Goal: Task Accomplishment & Management: Manage account settings

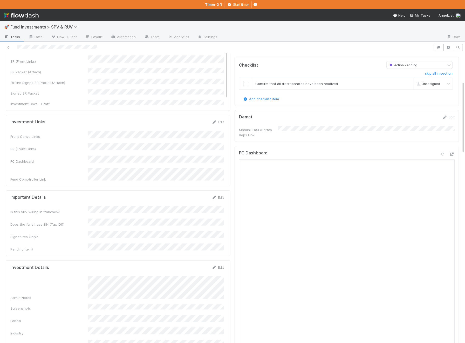
scroll to position [122, 0]
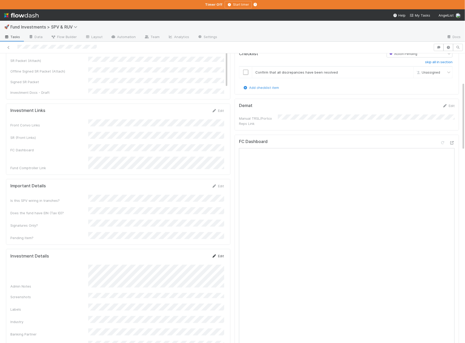
click at [224, 254] on link "Edit" at bounding box center [218, 256] width 12 height 4
click at [197, 254] on button "Save" at bounding box center [196, 258] width 15 height 9
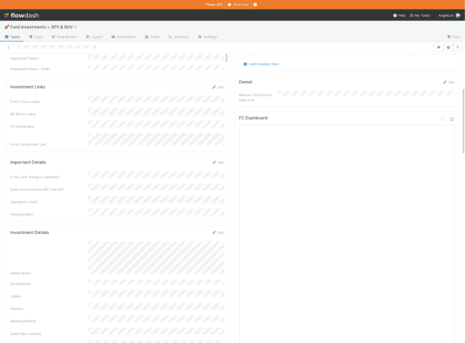
click at [85, 328] on div "Exact Wire Amount" at bounding box center [116, 332] width 213 height 8
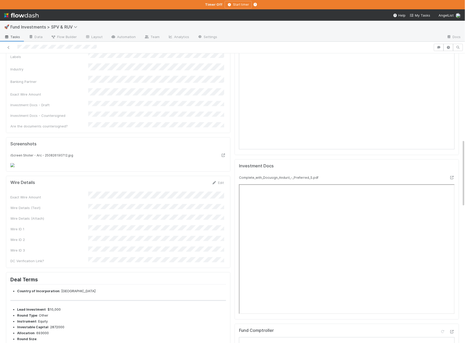
scroll to position [397, 0]
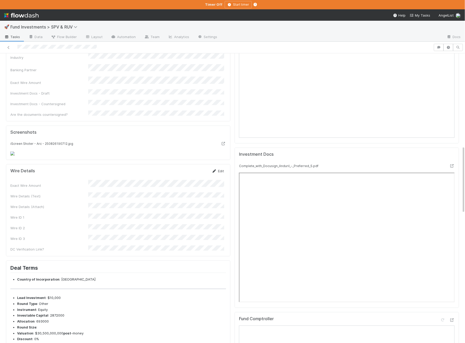
click at [221, 173] on link "Edit" at bounding box center [218, 171] width 12 height 4
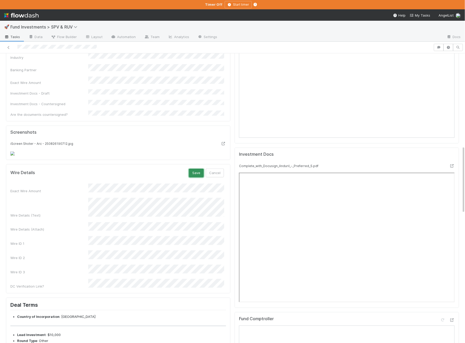
click at [203, 178] on button "Save" at bounding box center [196, 173] width 15 height 9
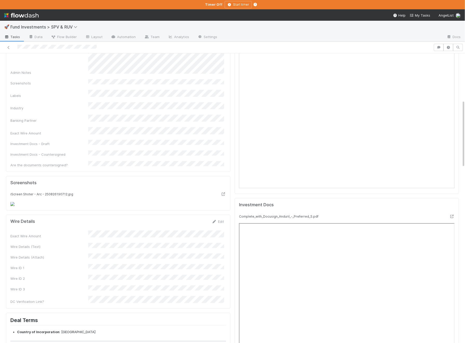
scroll to position [473, 0]
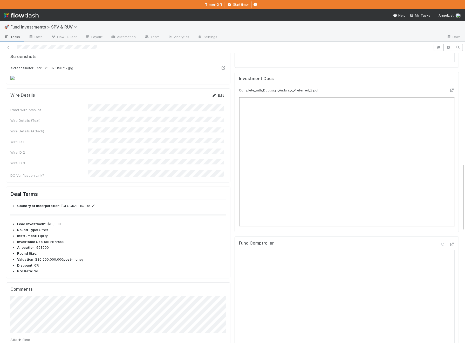
click at [215, 97] on icon at bounding box center [214, 95] width 5 height 3
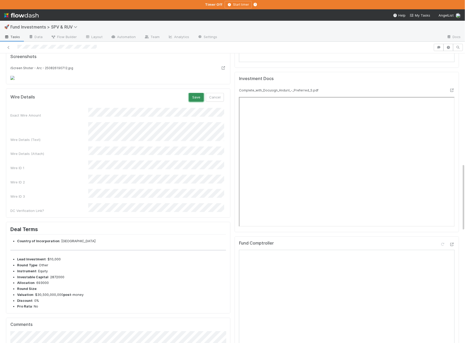
click at [195, 102] on button "Save" at bounding box center [196, 97] width 15 height 9
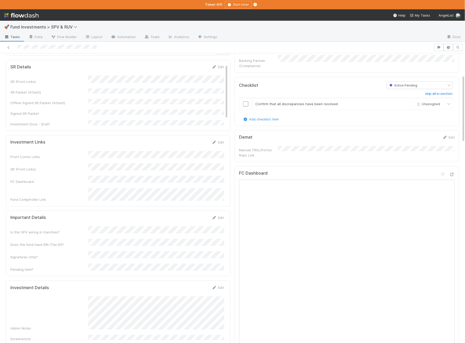
scroll to position [97, 0]
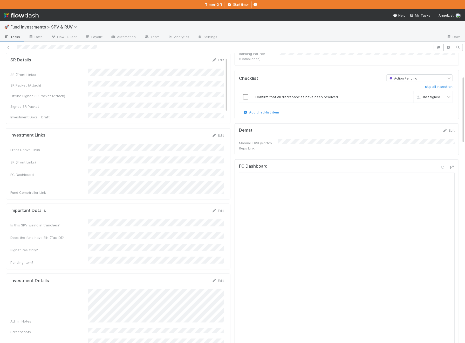
click at [224, 278] on div "Investment Details Edit" at bounding box center [116, 280] width 221 height 5
click at [217, 279] on link "Edit" at bounding box center [218, 281] width 12 height 4
click at [200, 343] on html "🚀 Fund Investments > SPV & RUV Tasks Data Flow Builder Layout Automation Team A…" at bounding box center [232, 171] width 465 height 343
click at [197, 278] on button "Save" at bounding box center [196, 282] width 15 height 9
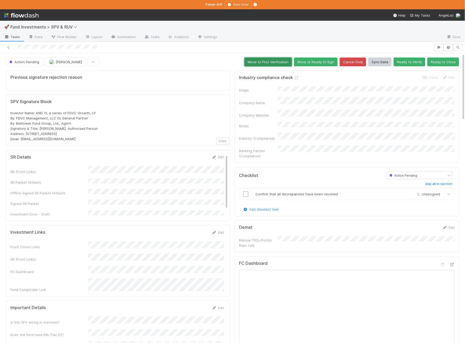
click at [284, 63] on button "Move to First Verification" at bounding box center [267, 62] width 47 height 9
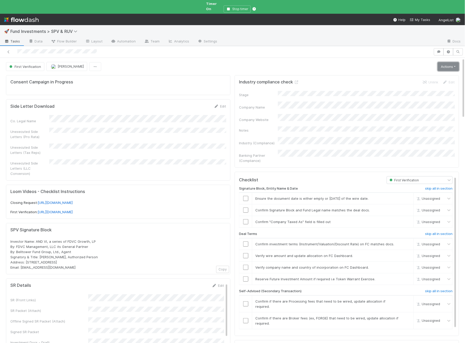
click at [447, 64] on link "Actions" at bounding box center [447, 66] width 21 height 9
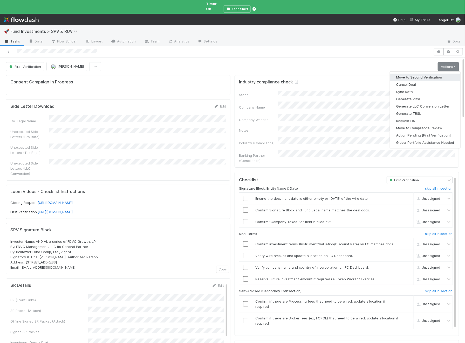
click at [433, 74] on button "Move to Second Verification" at bounding box center [425, 77] width 70 height 7
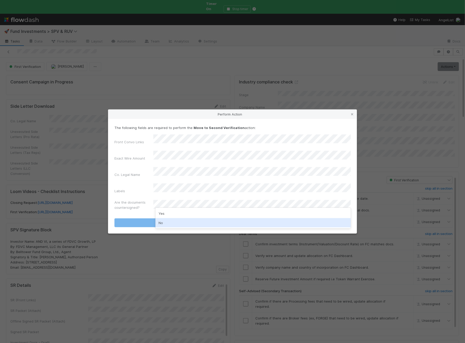
click at [169, 222] on div "No" at bounding box center [252, 222] width 195 height 9
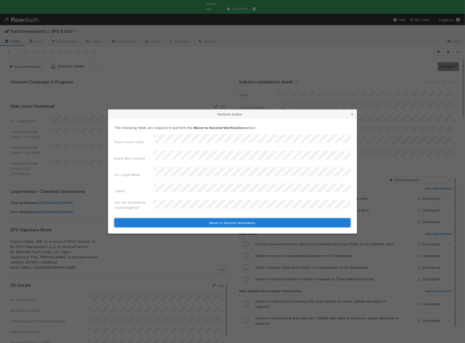
click at [184, 219] on button "Move to Second Verification" at bounding box center [232, 223] width 236 height 9
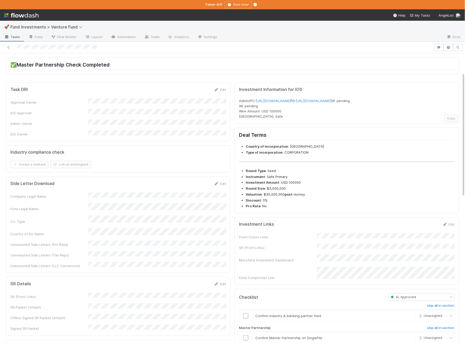
scroll to position [44, 0]
click at [451, 227] on div "Edit" at bounding box center [448, 224] width 12 height 5
click at [447, 226] on icon at bounding box center [444, 224] width 5 height 3
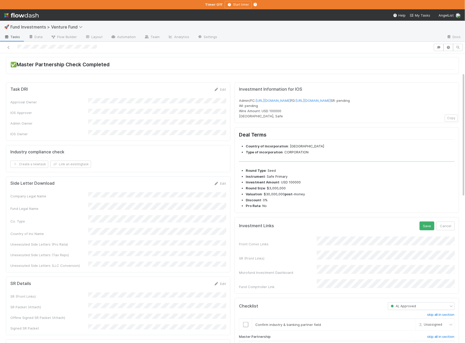
click at [324, 255] on div "Front Convo Links SR (Front Links) Microfund Investment Dashboard Fund Comptrol…" at bounding box center [346, 263] width 215 height 53
click at [431, 231] on button "Save" at bounding box center [426, 226] width 15 height 9
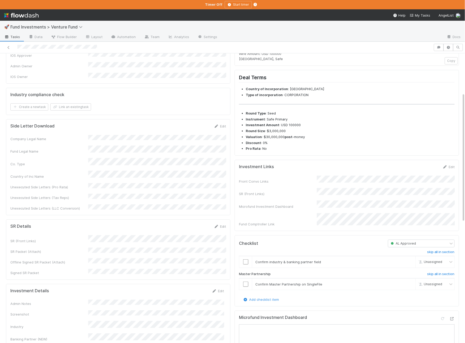
scroll to position [126, 0]
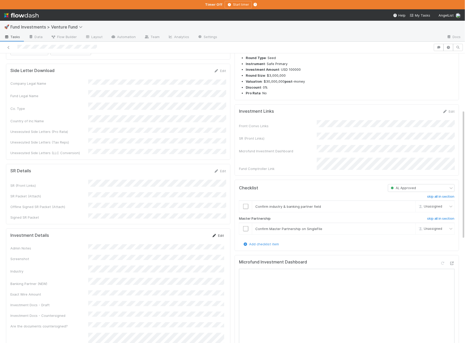
click at [217, 234] on link "Edit" at bounding box center [218, 236] width 12 height 4
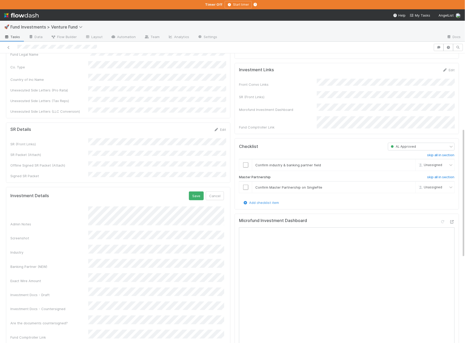
scroll to position [174, 0]
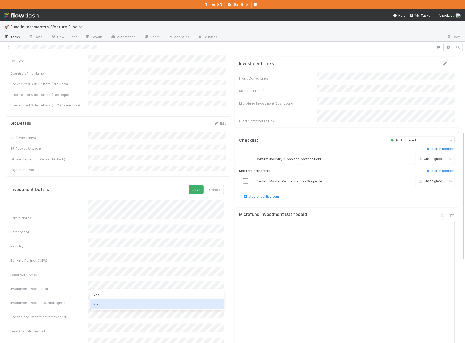
click at [104, 301] on div "No" at bounding box center [157, 304] width 134 height 9
click at [194, 185] on button "Save" at bounding box center [196, 189] width 15 height 9
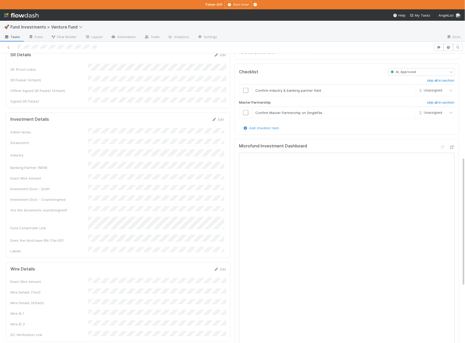
scroll to position [259, 0]
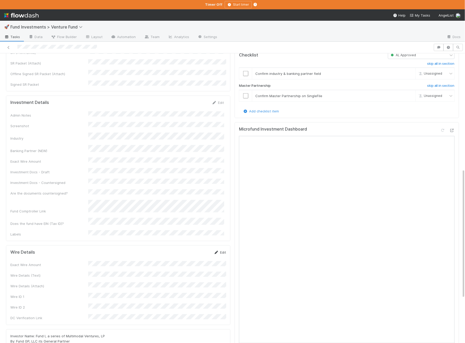
click at [222, 250] on link "Edit" at bounding box center [220, 252] width 12 height 4
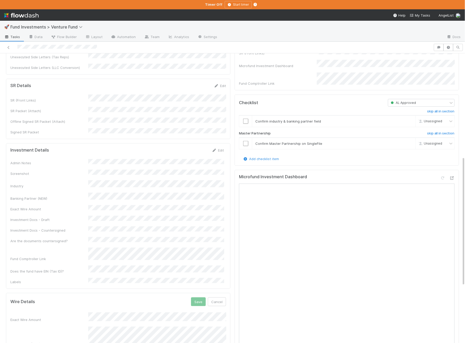
scroll to position [209, 0]
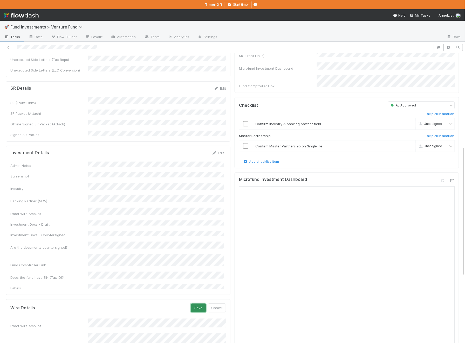
click at [200, 304] on button "Save" at bounding box center [198, 308] width 15 height 9
click at [453, 182] on icon at bounding box center [451, 180] width 5 height 3
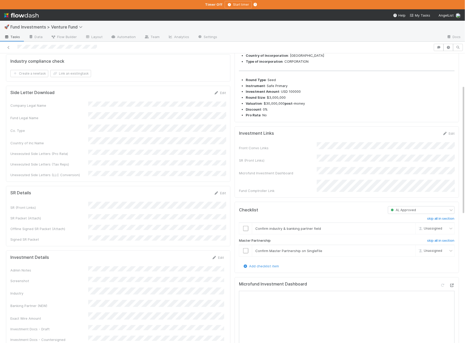
scroll to position [0, 0]
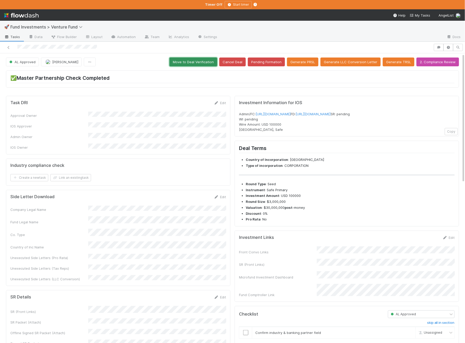
click at [199, 60] on button "Move to Deal Verification" at bounding box center [193, 62] width 48 height 9
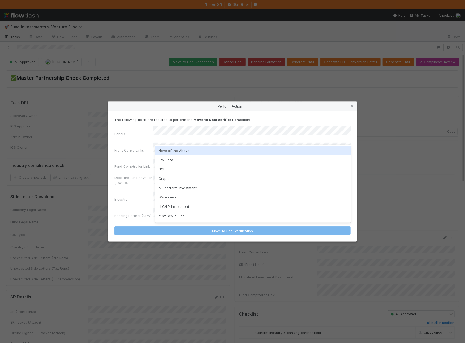
click at [179, 151] on div "None of the Above" at bounding box center [252, 150] width 195 height 9
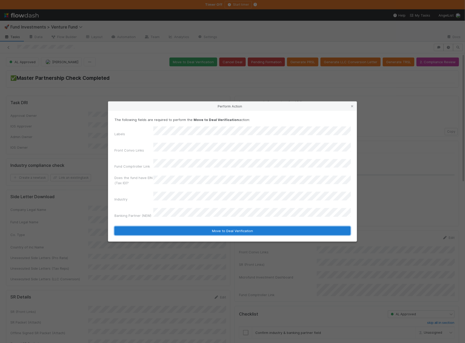
click at [176, 227] on button "Move to Deal Verification" at bounding box center [232, 231] width 236 height 9
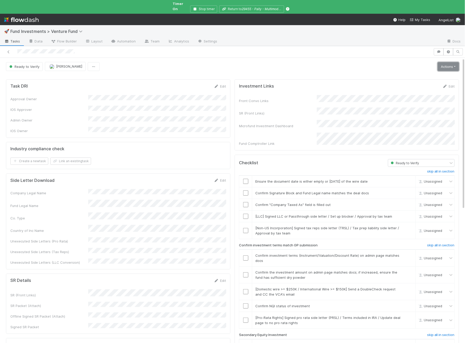
click at [449, 62] on link "Actions" at bounding box center [447, 66] width 21 height 9
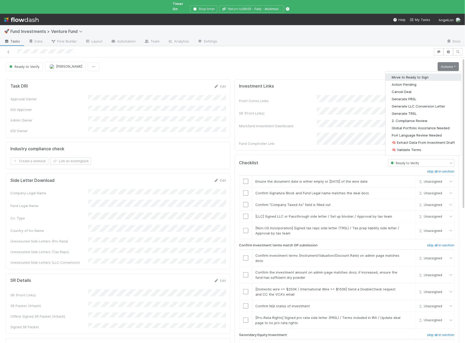
click at [426, 74] on button "Move to Ready to Sign" at bounding box center [422, 77] width 75 height 7
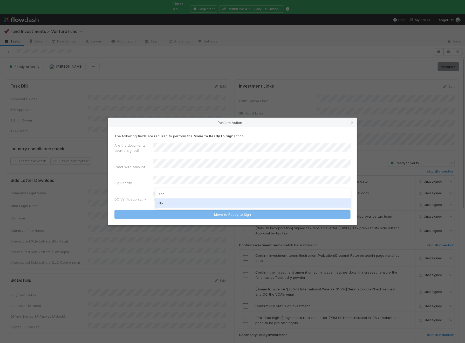
click at [185, 202] on div "No" at bounding box center [252, 203] width 195 height 9
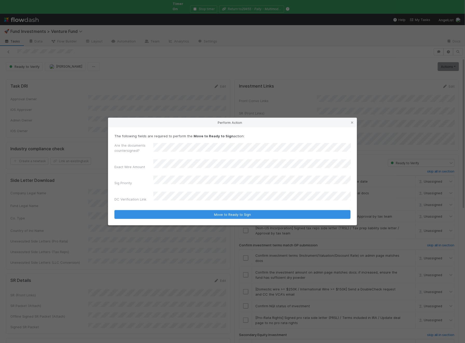
click at [114, 210] on button "Move to Ready to Sign" at bounding box center [232, 214] width 236 height 9
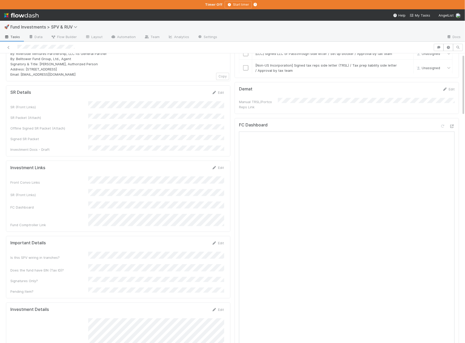
scroll to position [226, 0]
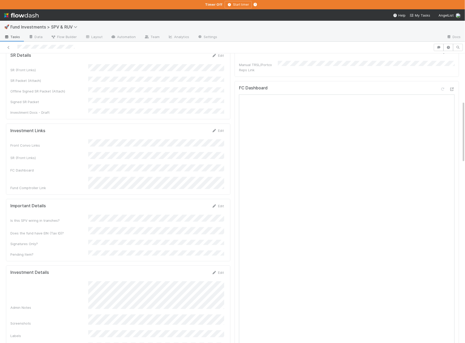
click at [455, 84] on div "FC Dashboard Open in New Tab" at bounding box center [346, 223] width 224 height 284
click at [453, 88] on icon at bounding box center [451, 89] width 5 height 3
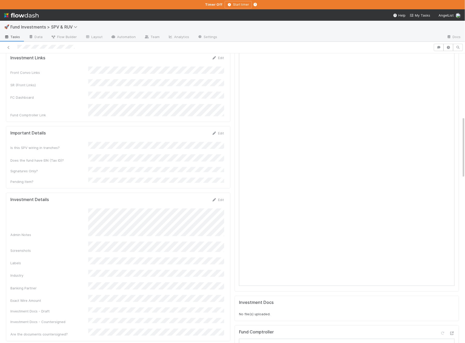
scroll to position [299, 0]
click at [81, 208] on div "Admin Notes" at bounding box center [116, 222] width 213 height 29
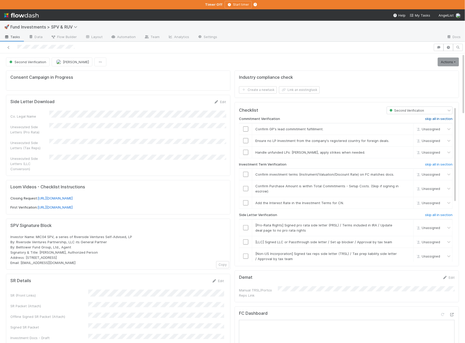
click at [440, 117] on h6 "skip all in section" at bounding box center [438, 119] width 27 height 4
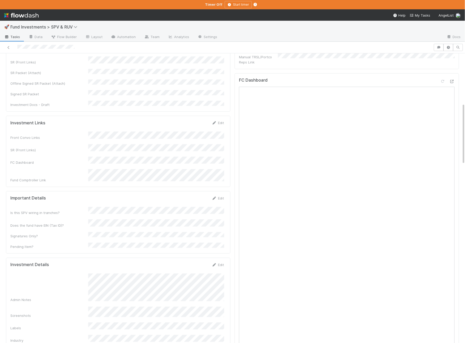
scroll to position [238, 0]
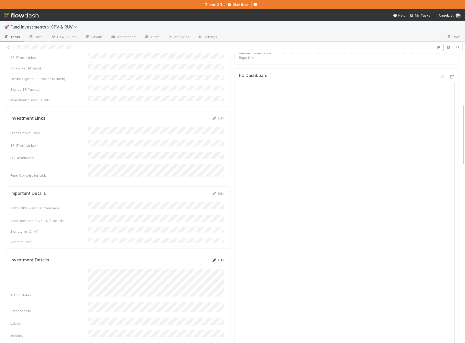
click at [220, 258] on link "Edit" at bounding box center [218, 260] width 12 height 4
click at [197, 258] on button "Save" at bounding box center [196, 262] width 15 height 9
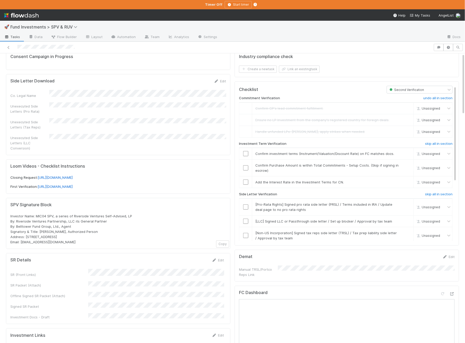
scroll to position [0, 0]
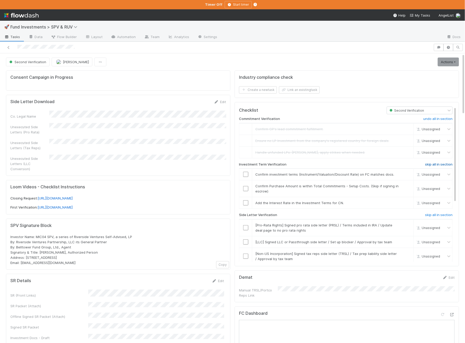
click at [436, 163] on h6 "skip all in section" at bounding box center [438, 165] width 27 height 4
click at [434, 214] on h6 "skip all in section" at bounding box center [438, 215] width 27 height 4
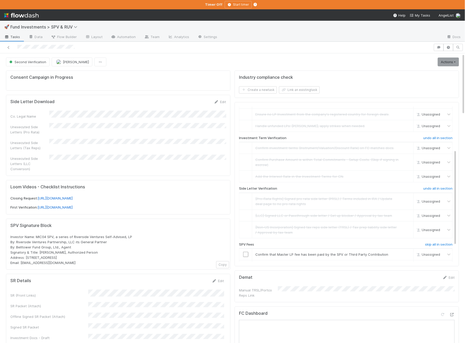
scroll to position [69, 0]
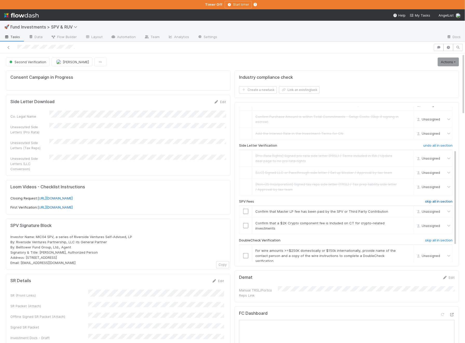
click at [437, 200] on h6 "skip all in section" at bounding box center [438, 202] width 27 height 4
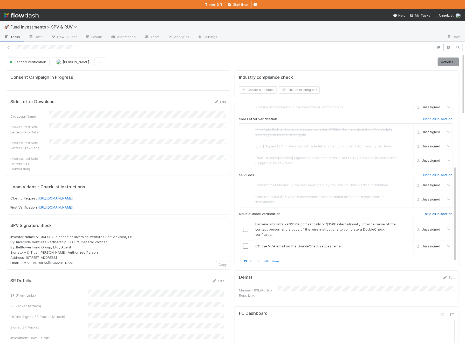
click at [446, 212] on h6 "skip all in section" at bounding box center [438, 214] width 27 height 4
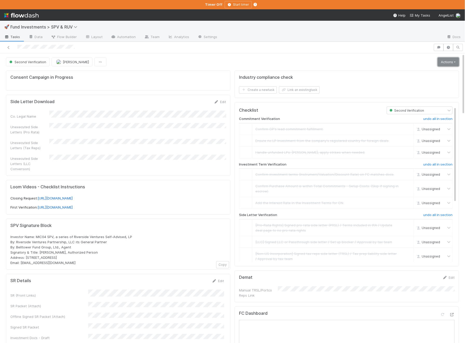
click at [450, 62] on link "Actions" at bounding box center [447, 62] width 21 height 9
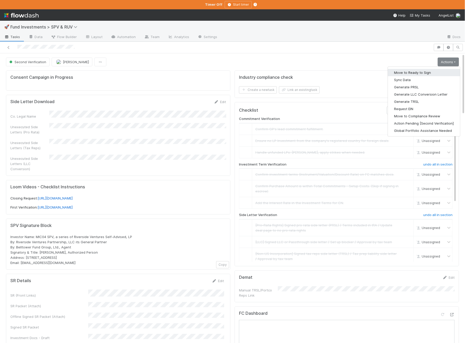
click at [437, 69] on button "Move to Ready to Sign" at bounding box center [424, 72] width 72 height 7
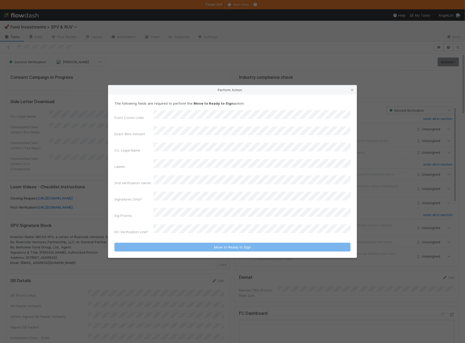
click at [199, 173] on div "Front Convo Links Exact Wire Amount Co. Legal Name Labels 2nd verification owne…" at bounding box center [232, 173] width 236 height 126
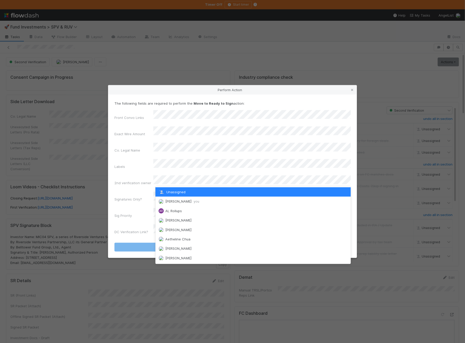
click at [186, 192] on div "Unassigned" at bounding box center [252, 191] width 195 height 9
click at [185, 200] on span "Ali Al Khatib you" at bounding box center [182, 201] width 34 height 4
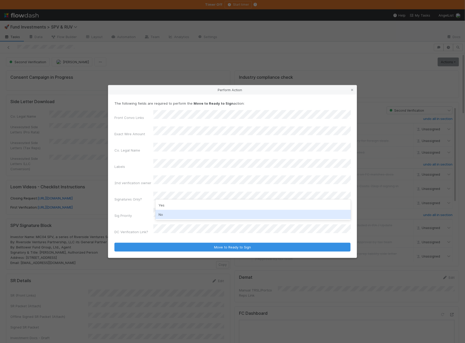
click at [185, 214] on div "No" at bounding box center [252, 214] width 195 height 9
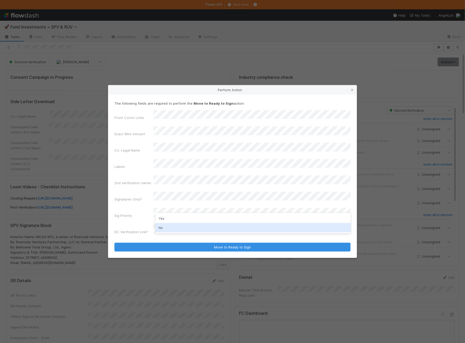
click at [176, 231] on div "No" at bounding box center [252, 227] width 195 height 9
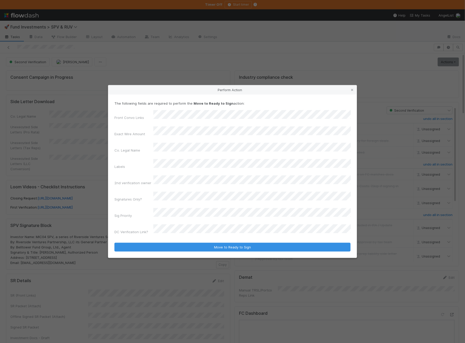
click at [114, 243] on button "Move to Ready to Sign" at bounding box center [232, 247] width 236 height 9
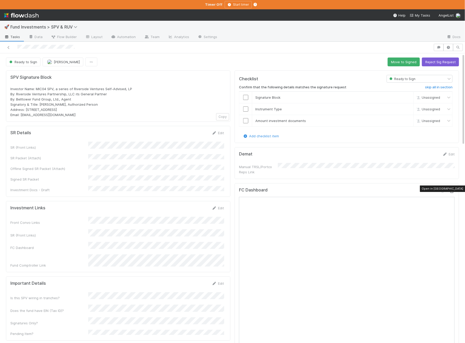
click at [454, 190] on icon at bounding box center [451, 191] width 5 height 3
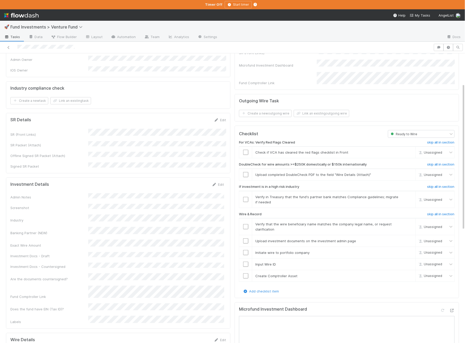
scroll to position [60, 0]
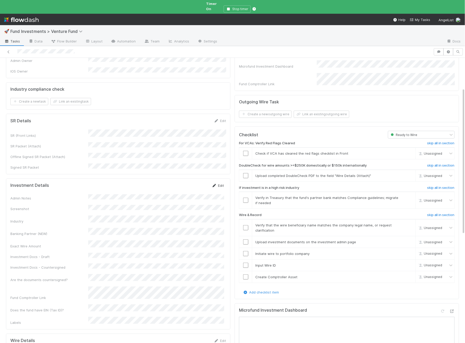
click at [220, 184] on link "Edit" at bounding box center [218, 186] width 12 height 4
click at [200, 183] on button "Save" at bounding box center [196, 187] width 15 height 9
click at [453, 310] on icon at bounding box center [451, 311] width 5 height 3
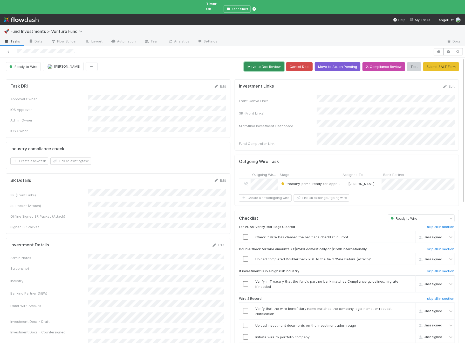
click at [276, 62] on button "Move to Doc Review" at bounding box center [264, 66] width 40 height 9
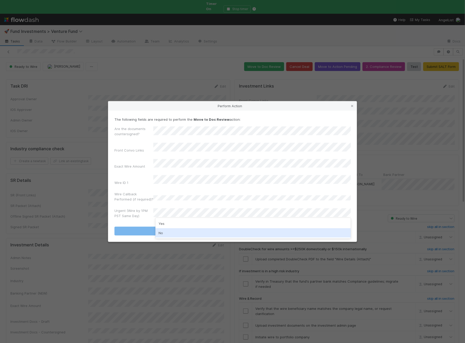
click at [177, 235] on div "No" at bounding box center [252, 232] width 195 height 9
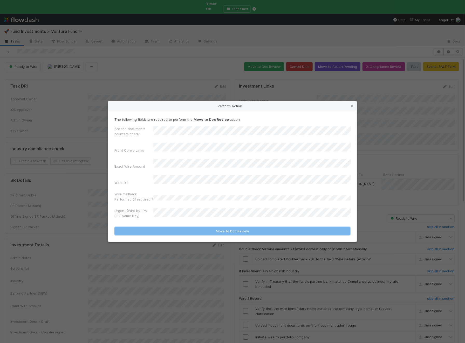
click at [137, 183] on div "Wire ID 1" at bounding box center [133, 183] width 39 height 7
click at [172, 219] on form "The following fields are required to perform the Move to Doc Review action: Are…" at bounding box center [232, 176] width 236 height 119
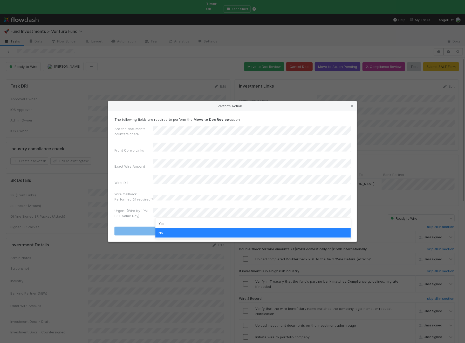
click at [165, 233] on div "No" at bounding box center [252, 232] width 195 height 9
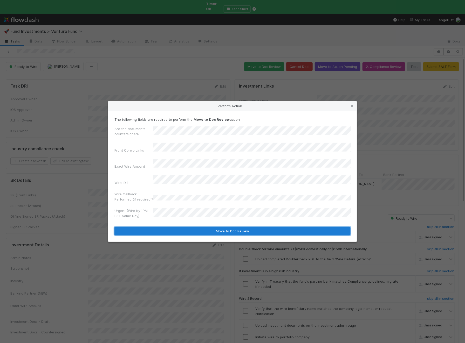
click at [178, 227] on button "Move to Doc Review" at bounding box center [232, 231] width 236 height 9
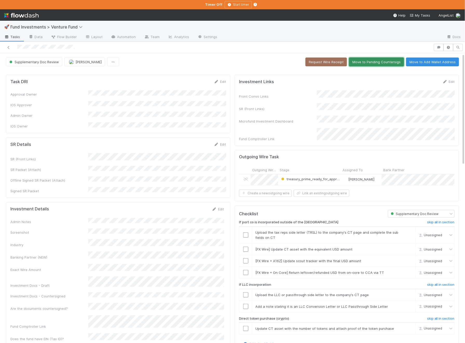
click at [364, 60] on button "Move to Pending Countersigs" at bounding box center [376, 62] width 55 height 9
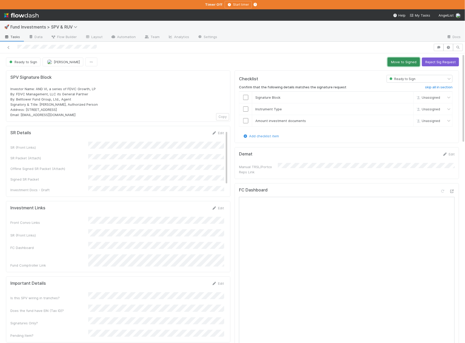
click at [407, 60] on button "Move to Signed" at bounding box center [403, 62] width 32 height 9
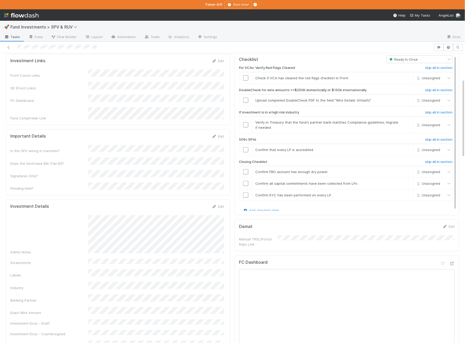
scroll to position [127, 0]
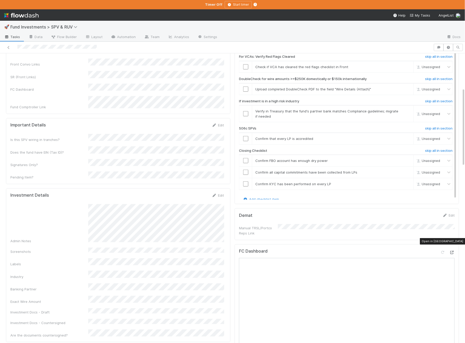
click at [451, 251] on icon at bounding box center [451, 252] width 5 height 3
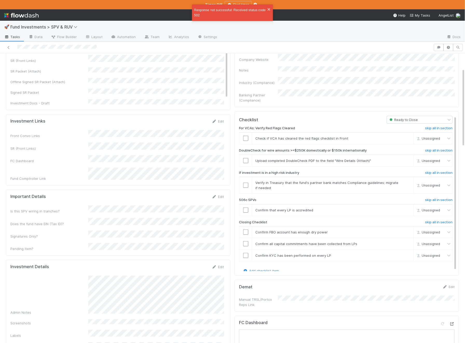
scroll to position [0, 0]
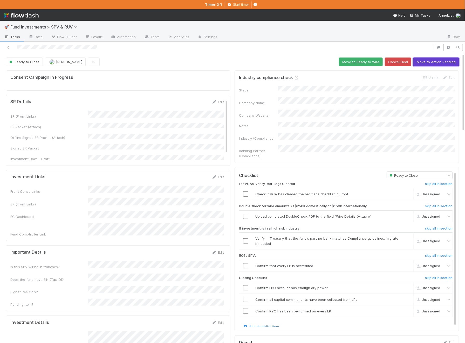
click at [438, 62] on button "Move to Action Pending" at bounding box center [436, 62] width 46 height 9
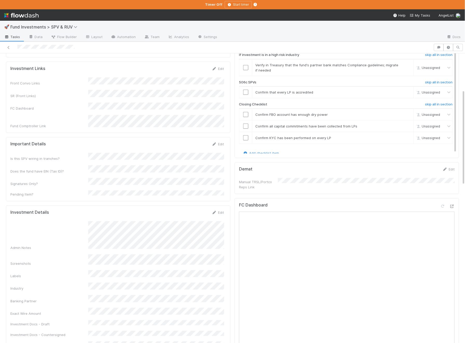
scroll to position [110, 0]
click at [453, 204] on icon at bounding box center [451, 205] width 5 height 3
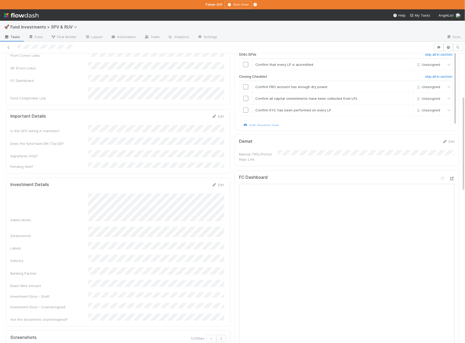
scroll to position [0, 0]
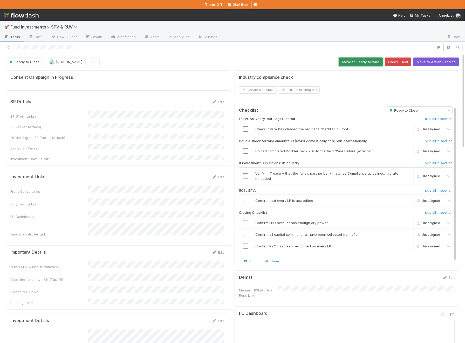
click at [366, 62] on button "Move to Ready to Wire" at bounding box center [361, 62] width 44 height 9
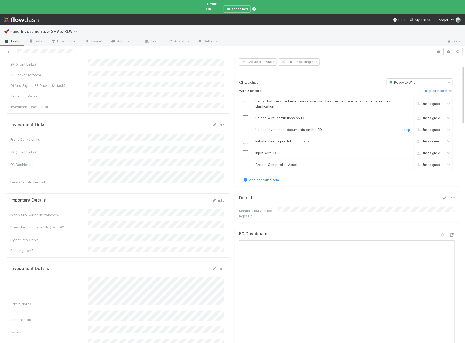
scroll to position [16, 0]
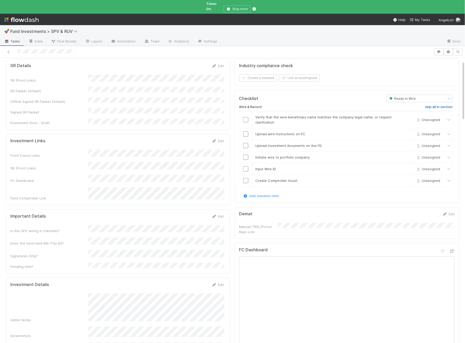
click at [449, 105] on h6 "skip all in section" at bounding box center [438, 107] width 27 height 4
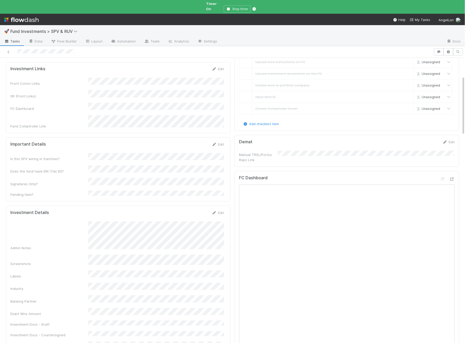
scroll to position [0, 0]
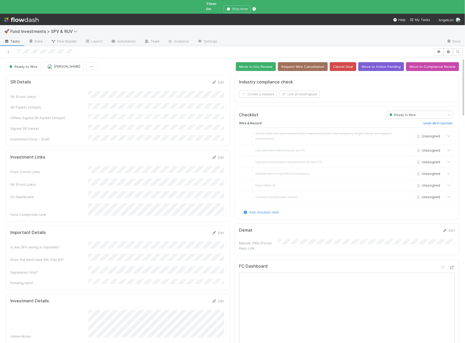
click at [257, 50] on div at bounding box center [216, 51] width 429 height 7
click at [257, 62] on button "Move to Doc Review" at bounding box center [256, 66] width 40 height 9
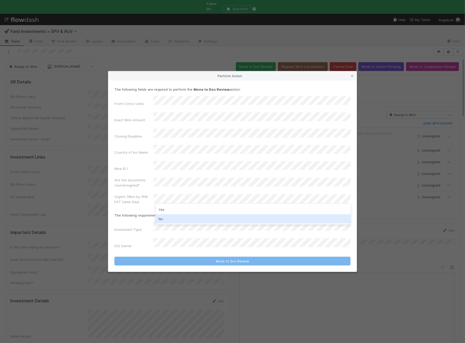
click at [170, 217] on div "No" at bounding box center [252, 218] width 195 height 9
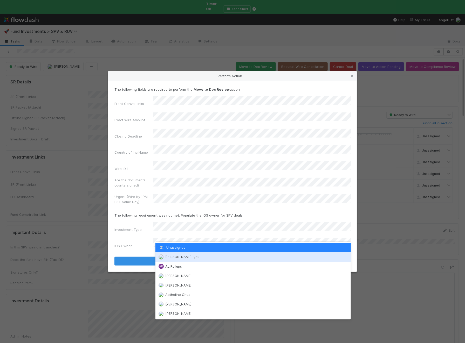
click at [169, 256] on span "Ali Al Khatib you" at bounding box center [182, 257] width 34 height 4
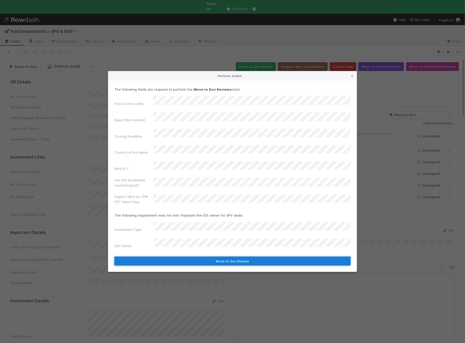
click at [179, 257] on button "Move to Doc Review" at bounding box center [232, 261] width 236 height 9
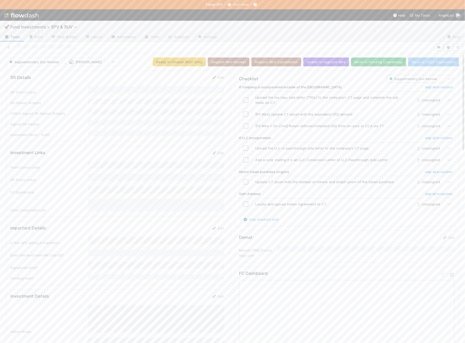
click at [372, 59] on button "Move to Pending Countersigs" at bounding box center [378, 62] width 55 height 9
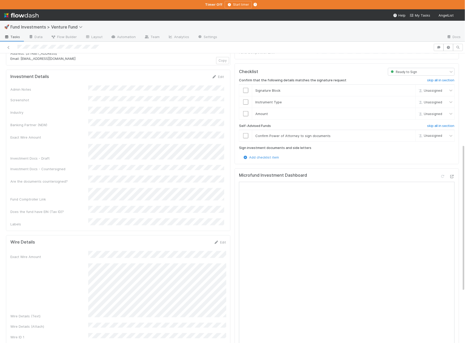
scroll to position [180, 0]
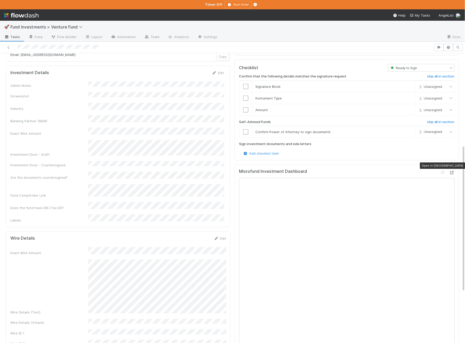
click at [451, 171] on icon at bounding box center [451, 172] width 5 height 3
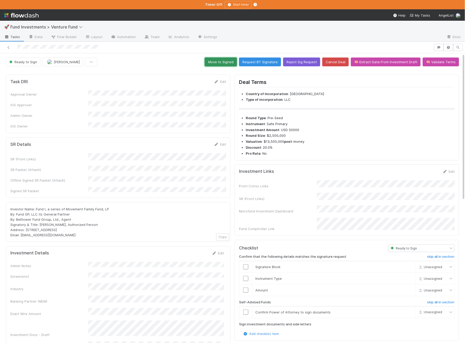
click at [228, 60] on button "Move to Signed" at bounding box center [221, 62] width 32 height 9
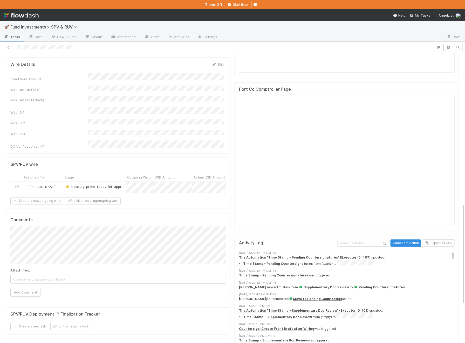
scroll to position [480, 0]
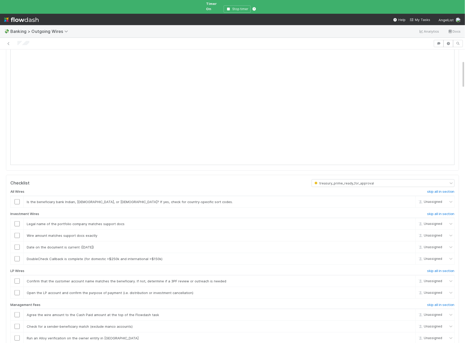
scroll to position [109, 0]
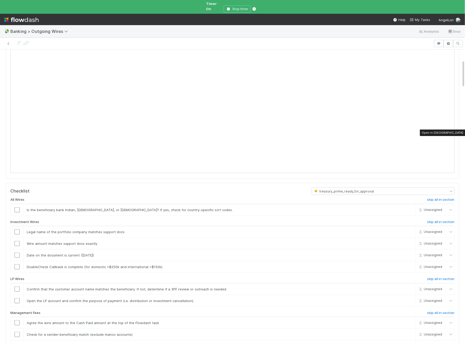
click at [453, 40] on icon at bounding box center [451, 37] width 5 height 3
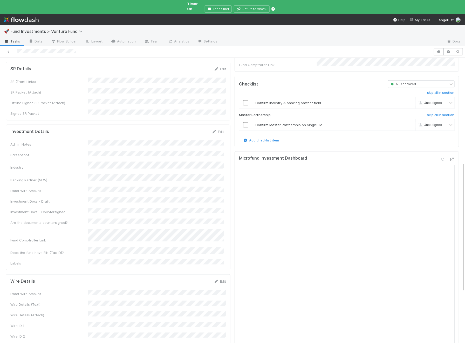
scroll to position [233, 0]
click at [217, 130] on icon at bounding box center [214, 131] width 5 height 3
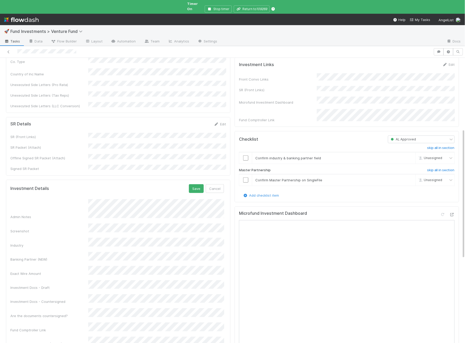
scroll to position [140, 0]
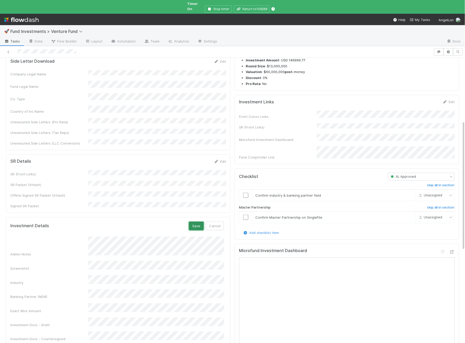
click at [199, 222] on button "Save" at bounding box center [196, 226] width 15 height 9
click at [222, 159] on link "Edit" at bounding box center [220, 161] width 12 height 4
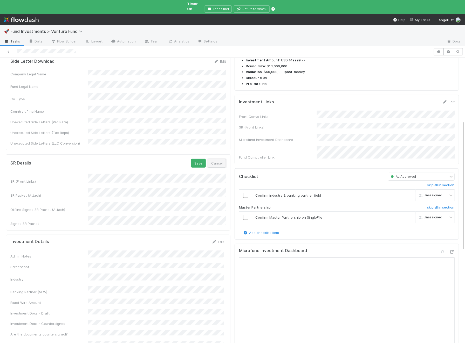
click at [221, 159] on button "Cancel" at bounding box center [217, 163] width 18 height 9
click at [451, 104] on link "Edit" at bounding box center [448, 102] width 12 height 4
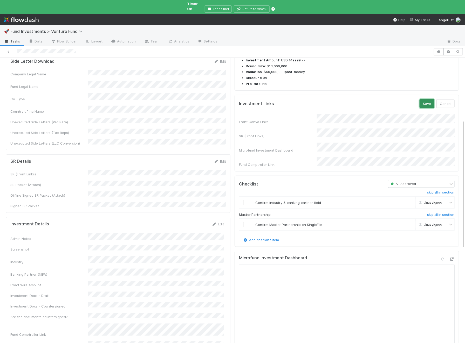
click at [430, 107] on button "Save" at bounding box center [426, 103] width 15 height 9
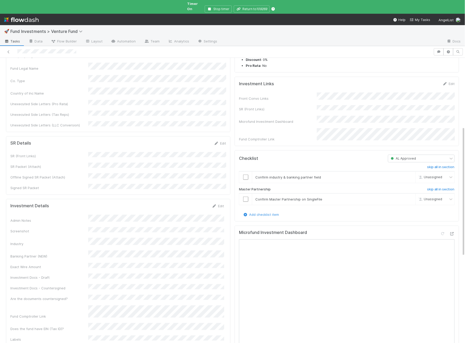
scroll to position [163, 0]
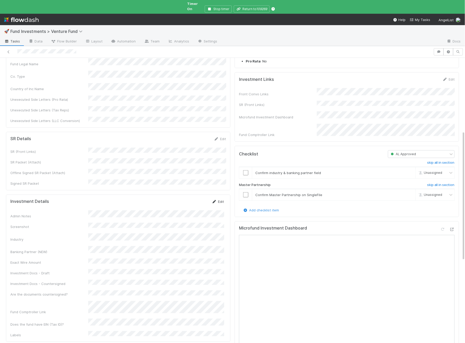
click at [221, 200] on link "Edit" at bounding box center [218, 202] width 12 height 4
click at [455, 226] on div "Microfund Investment Dashboard" at bounding box center [346, 334] width 224 height 227
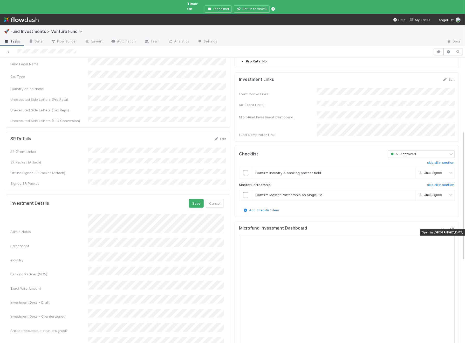
click at [454, 228] on icon at bounding box center [451, 229] width 5 height 3
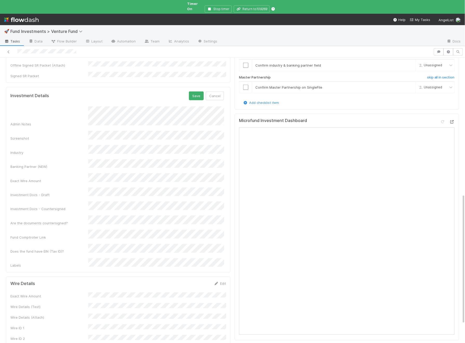
scroll to position [304, 0]
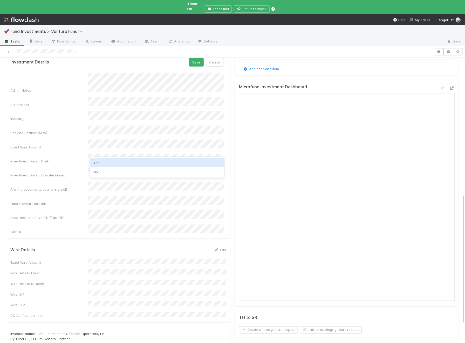
click at [100, 166] on div "Yes" at bounding box center [157, 162] width 134 height 9
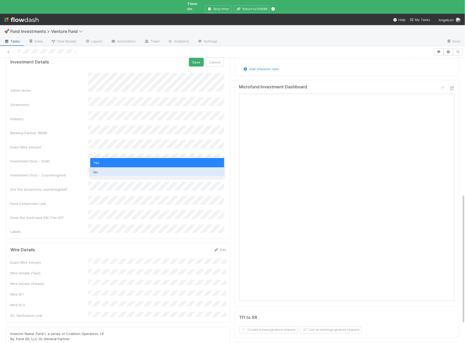
click at [104, 170] on div "No" at bounding box center [157, 172] width 134 height 9
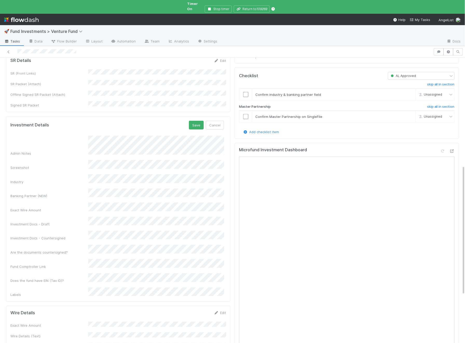
scroll to position [236, 0]
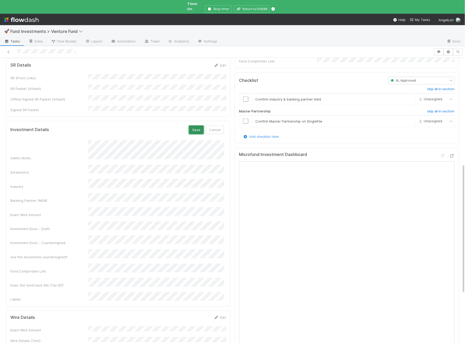
click at [199, 126] on button "Save" at bounding box center [196, 130] width 15 height 9
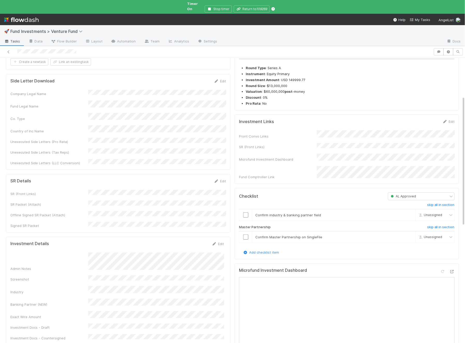
scroll to position [86, 0]
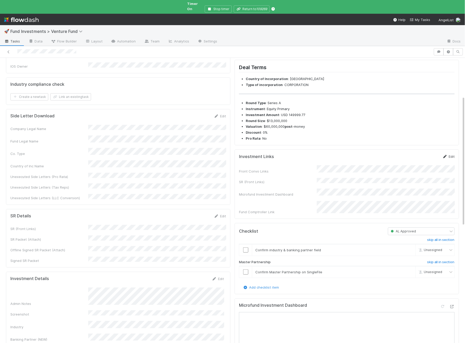
click at [450, 159] on link "Edit" at bounding box center [448, 157] width 12 height 4
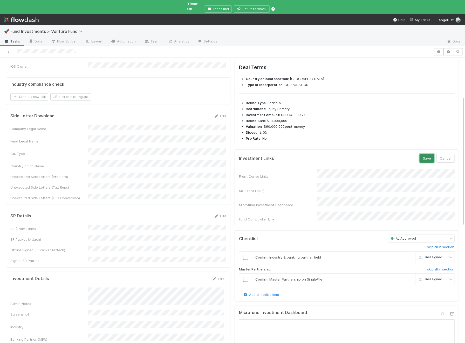
click at [425, 163] on button "Save" at bounding box center [426, 158] width 15 height 9
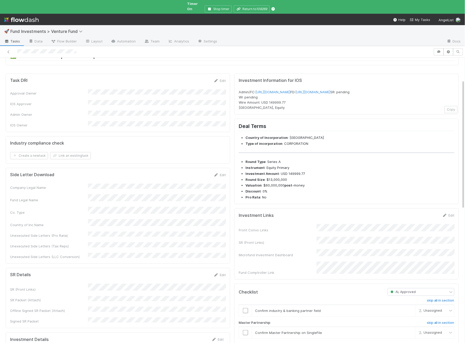
scroll to position [0, 0]
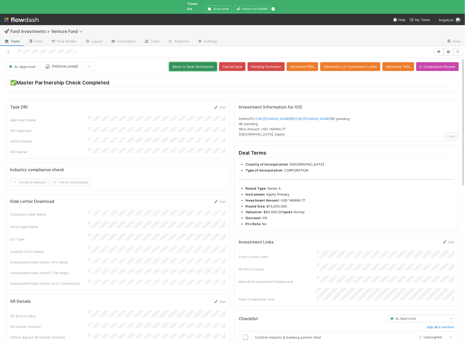
click at [204, 62] on button "Move to Deal Verification" at bounding box center [193, 66] width 48 height 9
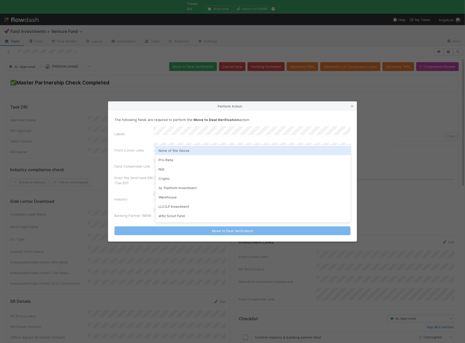
click at [178, 150] on div "None of the Above" at bounding box center [252, 150] width 195 height 9
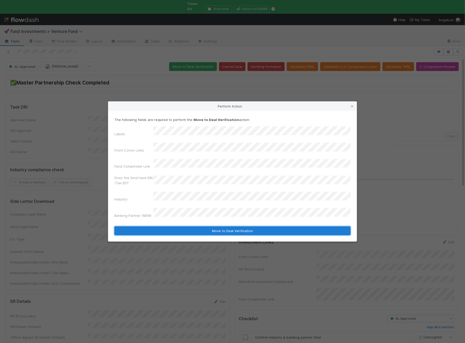
click at [154, 227] on button "Move to Deal Verification" at bounding box center [232, 231] width 236 height 9
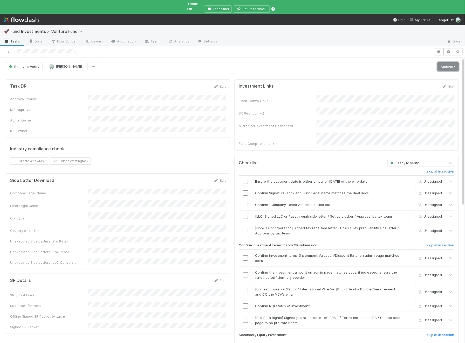
click at [450, 62] on link "Actions" at bounding box center [447, 66] width 21 height 9
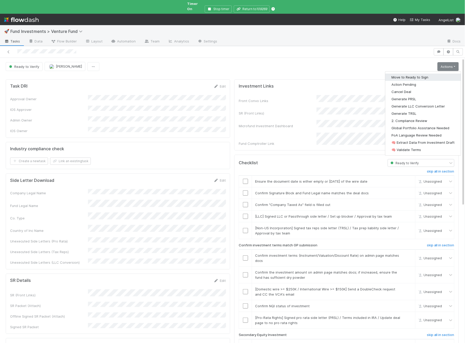
click at [433, 74] on button "Move to Ready to Sign" at bounding box center [422, 77] width 75 height 7
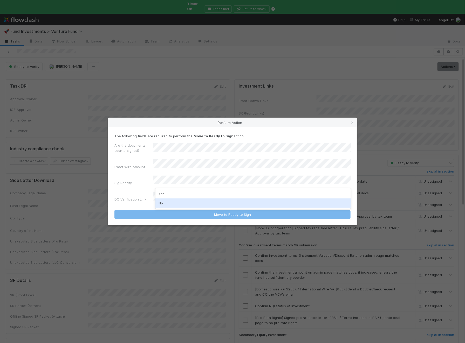
click at [173, 202] on div "No" at bounding box center [252, 203] width 195 height 9
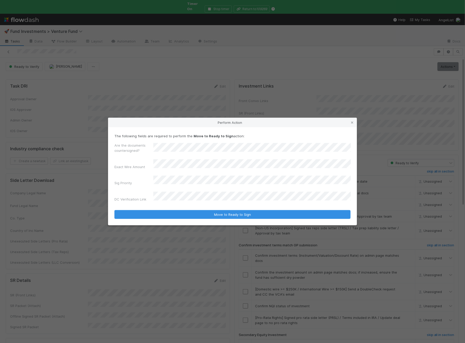
click at [114, 210] on button "Move to Ready to Sign" at bounding box center [232, 214] width 236 height 9
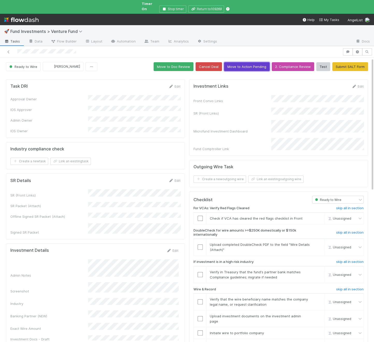
click at [242, 65] on button "Move to Action Pending" at bounding box center [247, 66] width 46 height 9
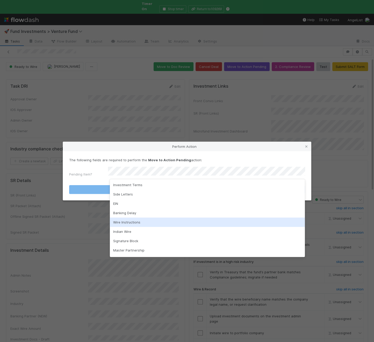
click at [135, 221] on div "Wire Instructions" at bounding box center [207, 222] width 195 height 9
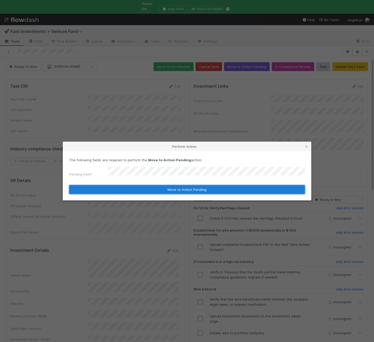
click at [155, 189] on button "Move to Action Pending" at bounding box center [187, 189] width 236 height 9
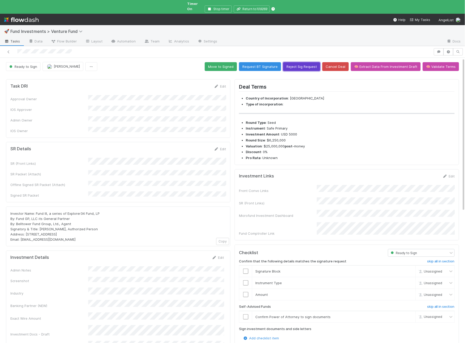
click at [303, 62] on button "Reject Sig Request" at bounding box center [301, 66] width 37 height 9
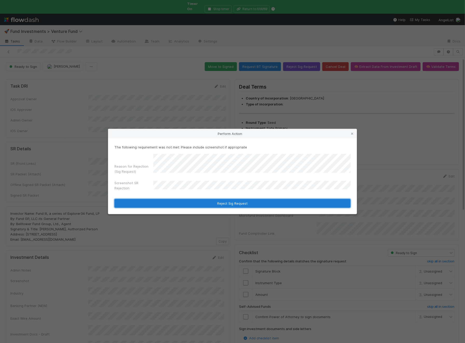
click at [192, 200] on button "Reject Sig Request" at bounding box center [232, 203] width 236 height 9
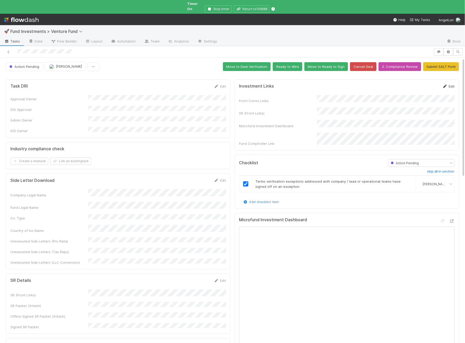
click at [452, 84] on link "Edit" at bounding box center [448, 86] width 12 height 4
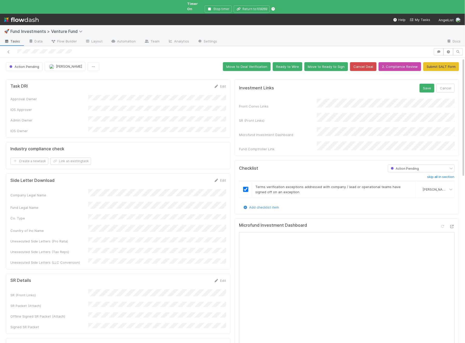
click at [423, 87] on form "Investment Links Save Cancel Front Convo Links SR (Front Links) Microfund Inves…" at bounding box center [346, 118] width 215 height 68
click at [428, 84] on button "Save" at bounding box center [426, 88] width 15 height 9
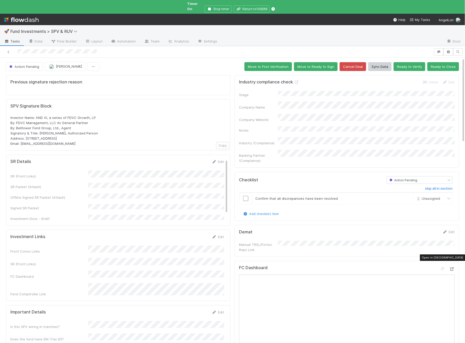
click at [453, 268] on icon at bounding box center [451, 269] width 5 height 3
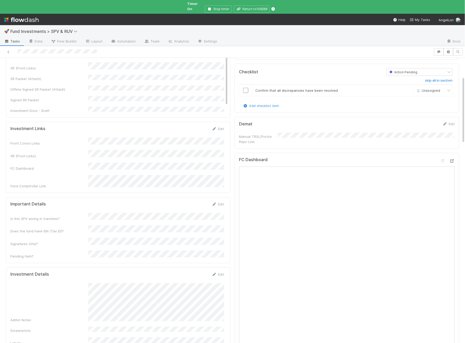
scroll to position [156, 0]
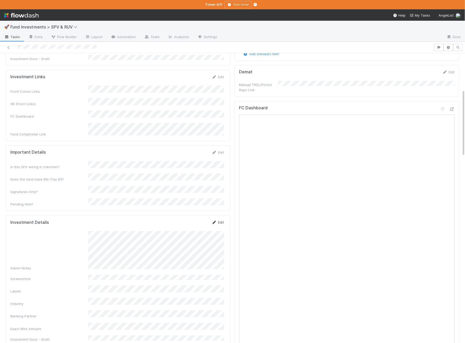
click at [218, 220] on link "Edit" at bounding box center [218, 222] width 12 height 4
click at [198, 220] on button "Save" at bounding box center [196, 224] width 15 height 9
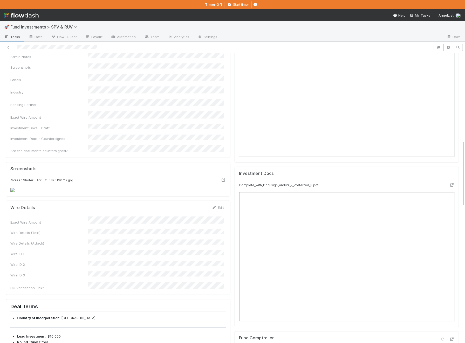
scroll to position [378, 0]
click at [222, 210] on link "Edit" at bounding box center [218, 207] width 12 height 4
click at [194, 214] on button "Save" at bounding box center [196, 209] width 15 height 9
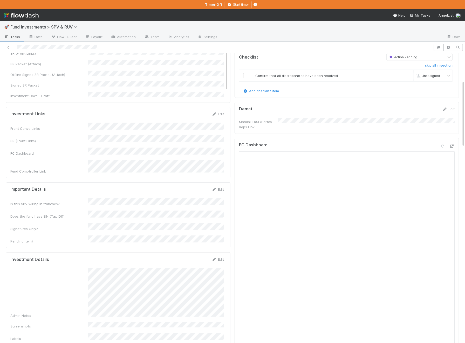
scroll to position [0, 0]
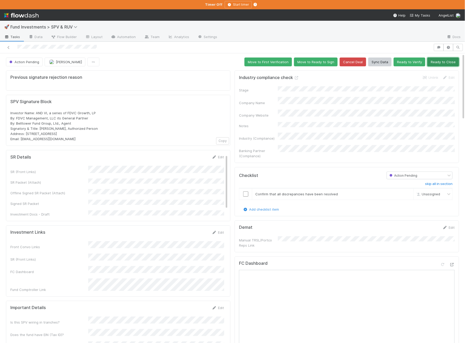
click at [436, 62] on button "Ready to Close" at bounding box center [443, 62] width 32 height 9
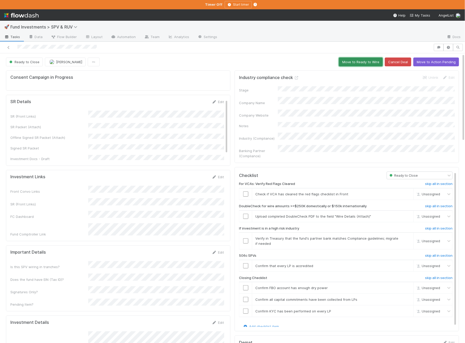
click at [356, 62] on button "Move to Ready to Wire" at bounding box center [361, 62] width 44 height 9
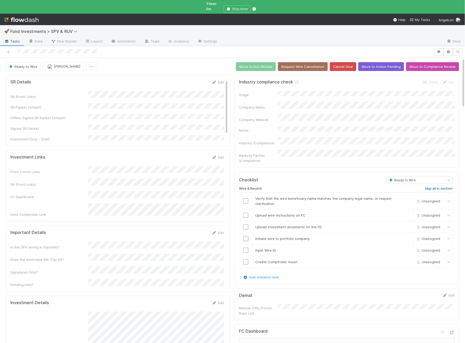
click at [436, 187] on h6 "skip all in section" at bounding box center [438, 189] width 27 height 4
click at [263, 62] on button "Move to Doc Review" at bounding box center [256, 66] width 40 height 9
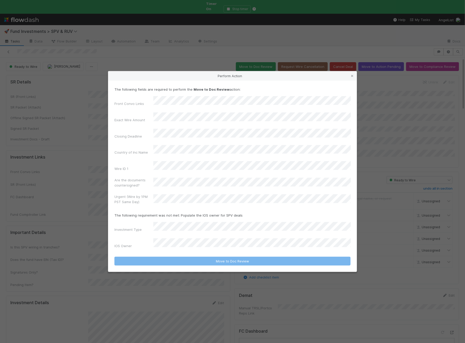
click at [175, 202] on div "Urgent (Wire by 1PM PST Same Day)" at bounding box center [232, 200] width 236 height 12
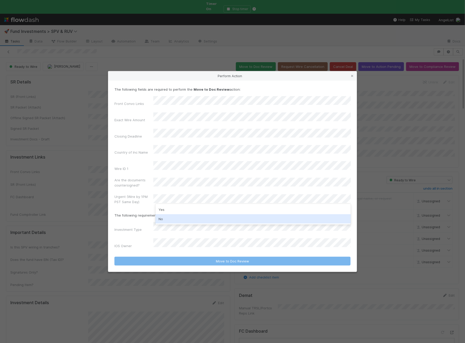
click at [175, 222] on div "No" at bounding box center [252, 218] width 195 height 9
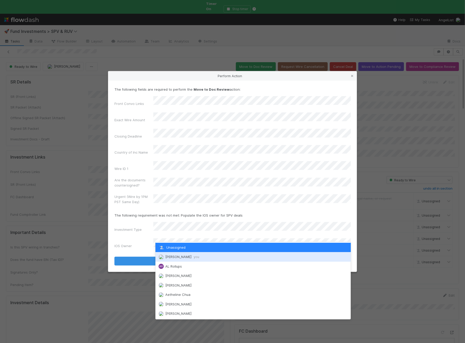
click at [171, 256] on span "Ali Al Khatib you" at bounding box center [182, 257] width 34 height 4
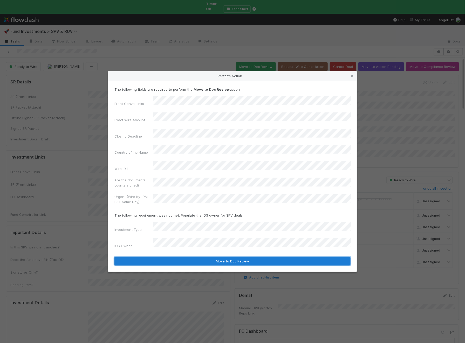
click at [180, 257] on button "Move to Doc Review" at bounding box center [232, 261] width 236 height 9
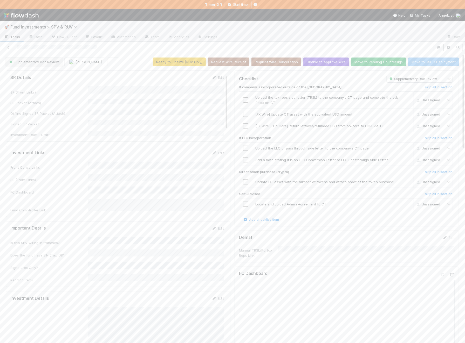
click at [40, 64] on button "Supplementary Doc Review" at bounding box center [34, 62] width 56 height 9
click at [42, 85] on div "Action Pending" at bounding box center [40, 82] width 73 height 9
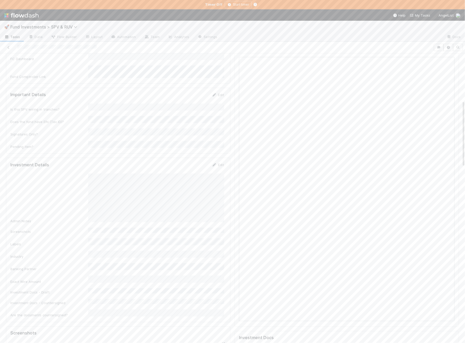
scroll to position [228, 0]
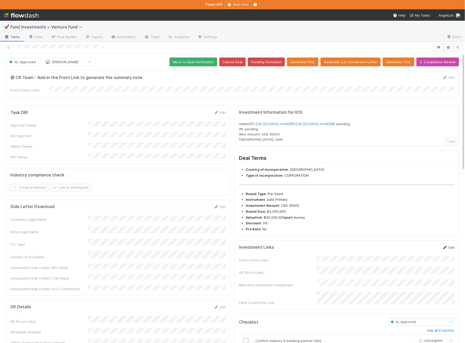
click at [448, 250] on link "Edit" at bounding box center [448, 248] width 12 height 4
click at [361, 280] on div "Front Convo Links SR (Front Links) Microfund Investment Dashboard Fund Comptrol…" at bounding box center [346, 286] width 215 height 53
click at [427, 254] on button "Save" at bounding box center [426, 249] width 15 height 9
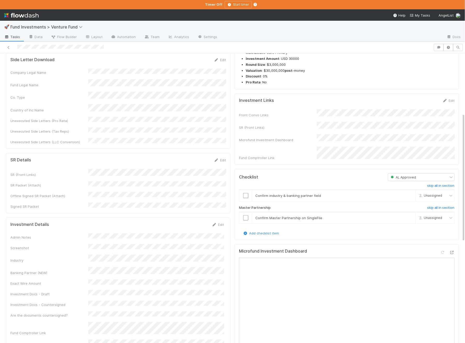
scroll to position [154, 0]
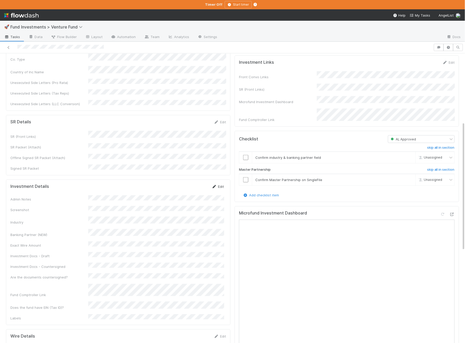
click at [214, 185] on icon at bounding box center [214, 186] width 5 height 3
click at [113, 249] on div "Admin Notes Screenshot Industry Banking Partner (NEW) Exact Wire Amount Investm…" at bounding box center [116, 282] width 213 height 167
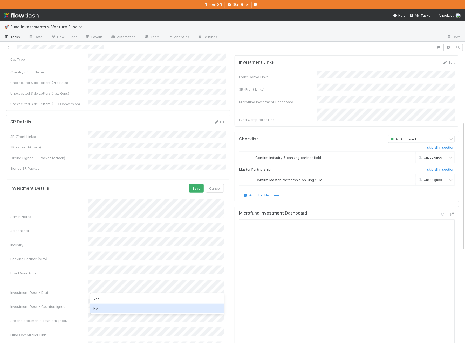
click at [112, 310] on div "No" at bounding box center [157, 308] width 134 height 9
click at [203, 184] on button "Save" at bounding box center [196, 188] width 15 height 9
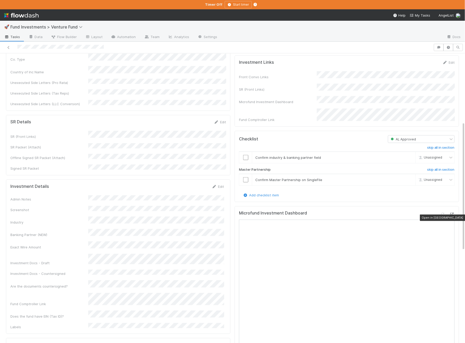
click at [451, 216] on icon at bounding box center [451, 214] width 5 height 3
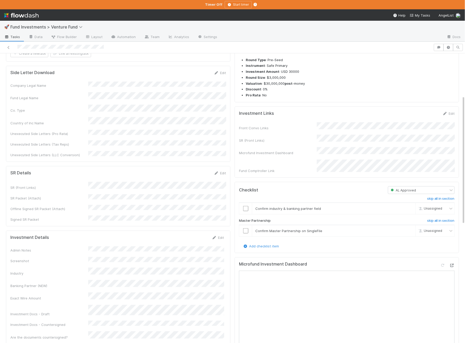
scroll to position [0, 0]
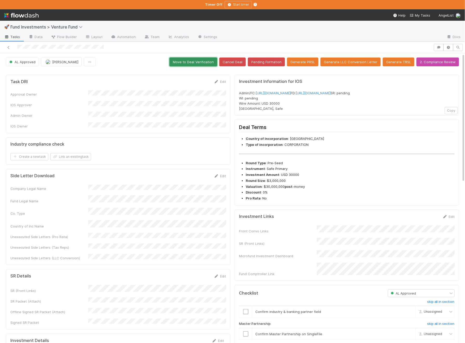
click at [203, 64] on button "Move to Deal Verification" at bounding box center [193, 62] width 48 height 9
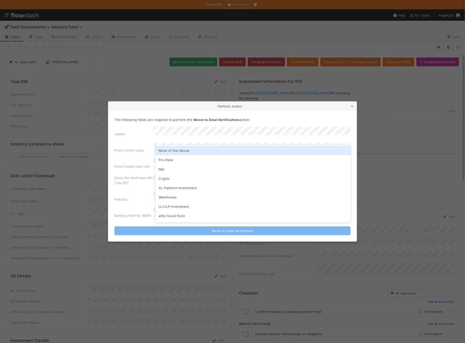
click at [183, 151] on div "None of the Above" at bounding box center [252, 150] width 195 height 9
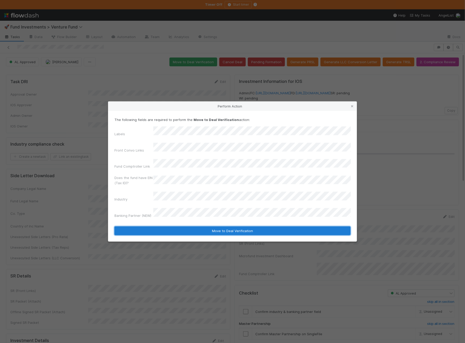
click at [152, 227] on button "Move to Deal Verification" at bounding box center [232, 231] width 236 height 9
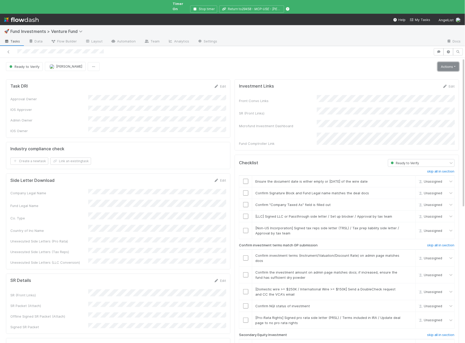
click at [446, 62] on link "Actions" at bounding box center [447, 66] width 21 height 9
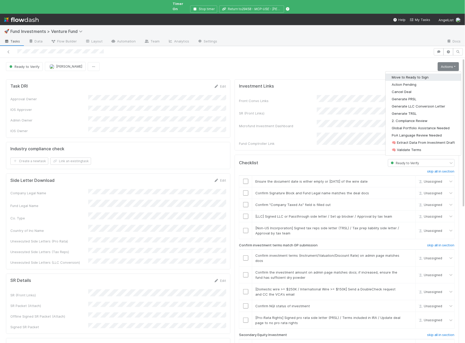
click at [427, 74] on button "Move to Ready to Sign" at bounding box center [422, 77] width 75 height 7
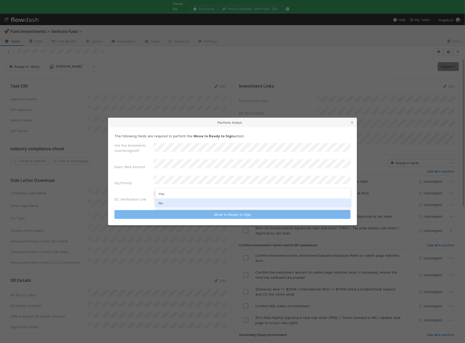
click at [182, 203] on div "No" at bounding box center [252, 203] width 195 height 9
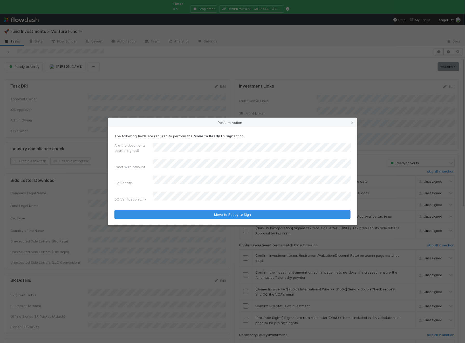
click at [114, 210] on button "Move to Ready to Sign" at bounding box center [232, 214] width 236 height 9
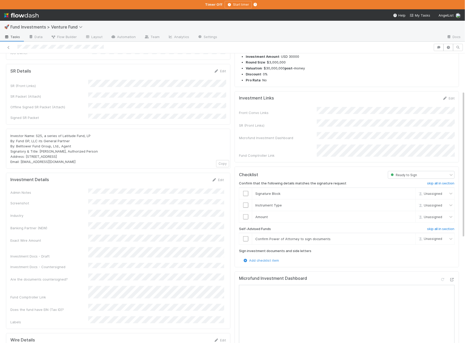
scroll to position [76, 0]
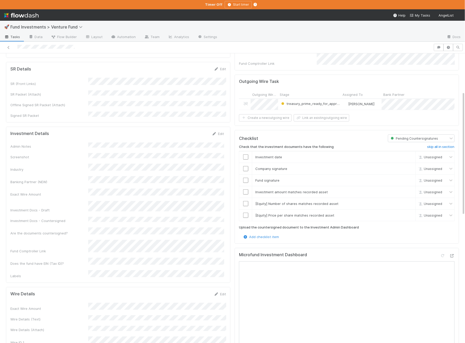
scroll to position [144, 0]
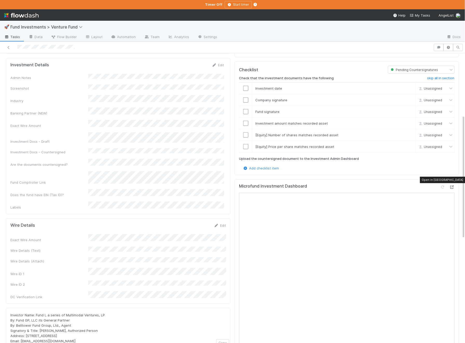
click at [454, 186] on icon at bounding box center [451, 187] width 5 height 3
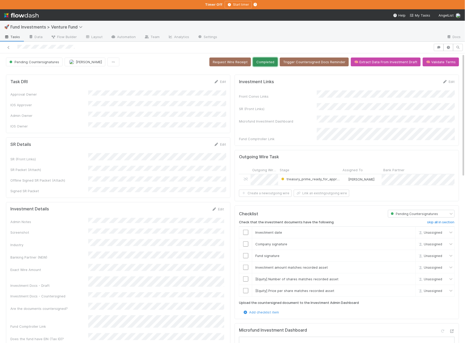
click at [277, 59] on button "Completed" at bounding box center [265, 62] width 25 height 9
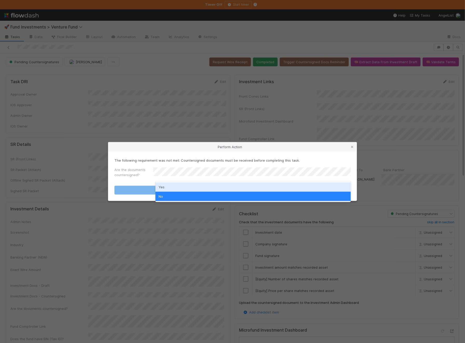
click at [165, 184] on div "Yes" at bounding box center [252, 187] width 195 height 9
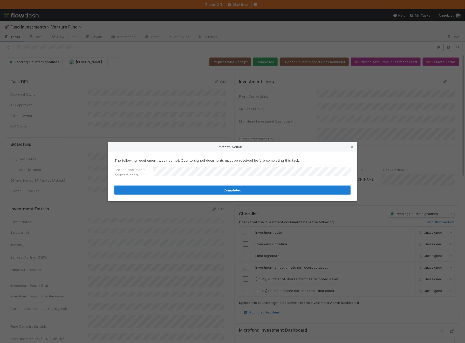
click at [164, 188] on button "Completed" at bounding box center [232, 190] width 236 height 9
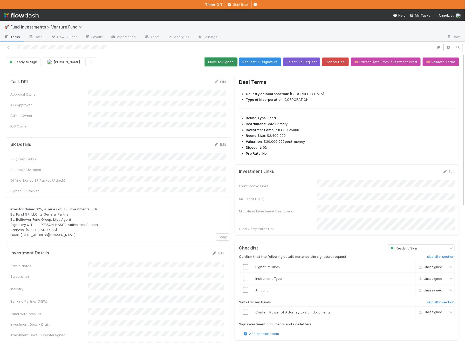
click at [223, 62] on button "Move to Signed" at bounding box center [221, 62] width 32 height 9
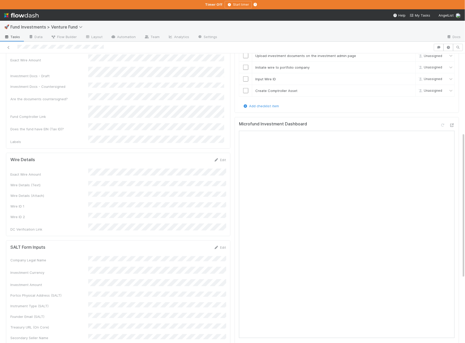
scroll to position [278, 0]
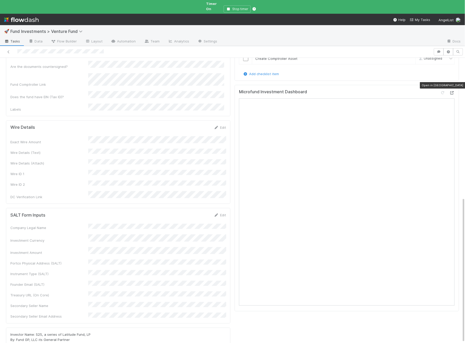
click at [454, 91] on icon at bounding box center [451, 92] width 5 height 3
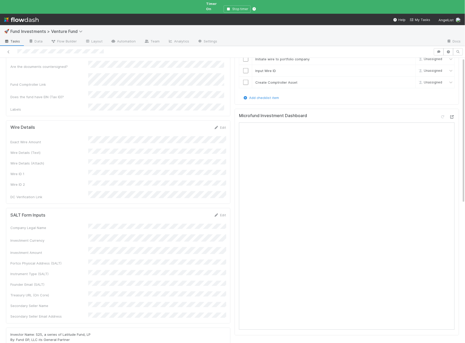
scroll to position [0, 0]
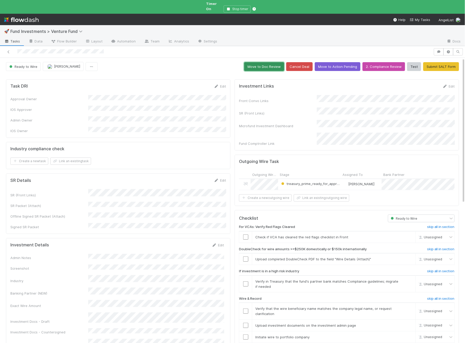
click at [280, 62] on button "Move to Doc Review" at bounding box center [264, 66] width 40 height 9
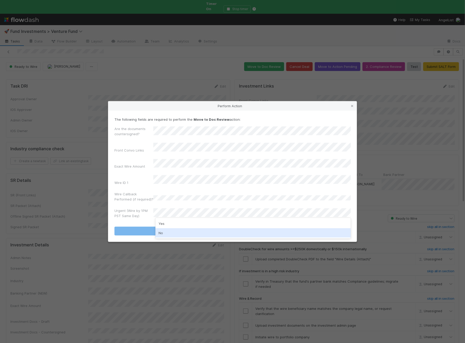
click at [163, 234] on div "No" at bounding box center [252, 232] width 195 height 9
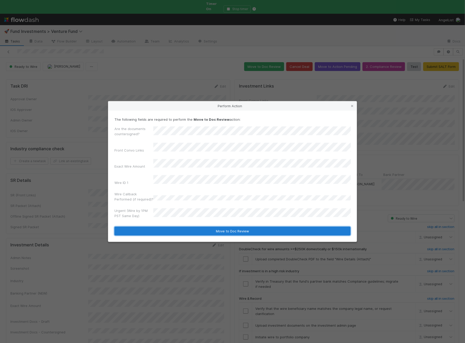
click at [173, 227] on button "Move to Doc Review" at bounding box center [232, 231] width 236 height 9
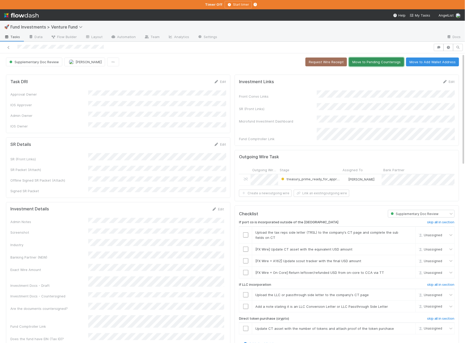
click at [377, 62] on button "Move to Pending Countersigs" at bounding box center [376, 62] width 55 height 9
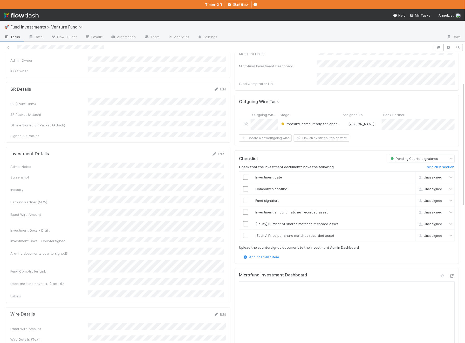
scroll to position [74, 0]
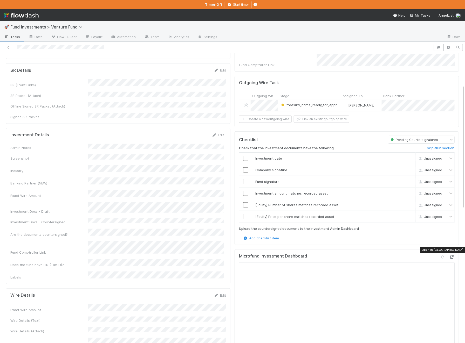
click at [451, 256] on icon at bounding box center [451, 257] width 5 height 3
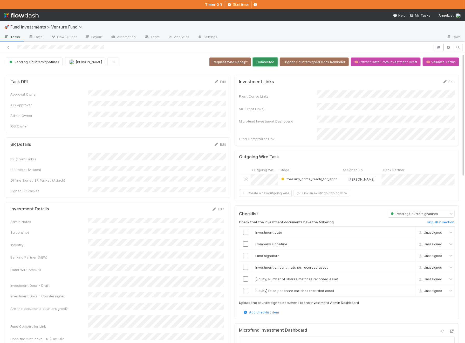
click at [277, 64] on button "Completed" at bounding box center [265, 62] width 25 height 9
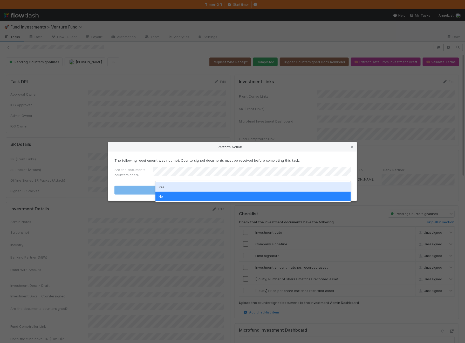
click at [182, 184] on div "Yes" at bounding box center [252, 187] width 195 height 9
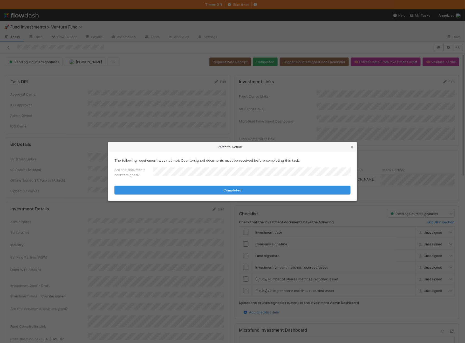
click at [182, 184] on form "The following requirement was not met: Countersigned documents must be received…" at bounding box center [232, 176] width 236 height 37
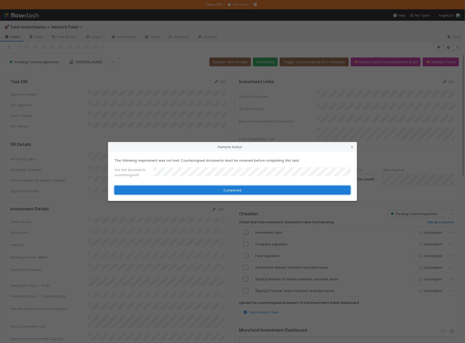
click at [180, 188] on button "Completed" at bounding box center [232, 190] width 236 height 9
